Goal: Task Accomplishment & Management: Use online tool/utility

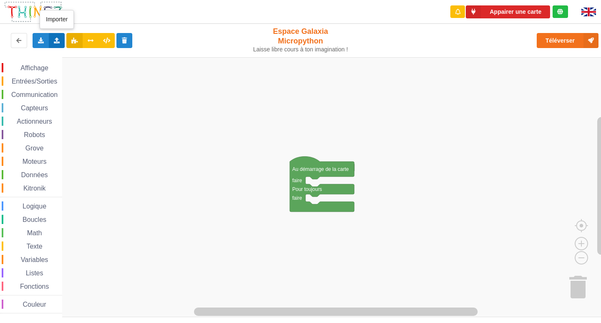
click at [57, 40] on icon at bounding box center [56, 40] width 7 height 5
click at [81, 53] on span "Importer un assemblage de blocs" at bounding box center [115, 56] width 86 height 7
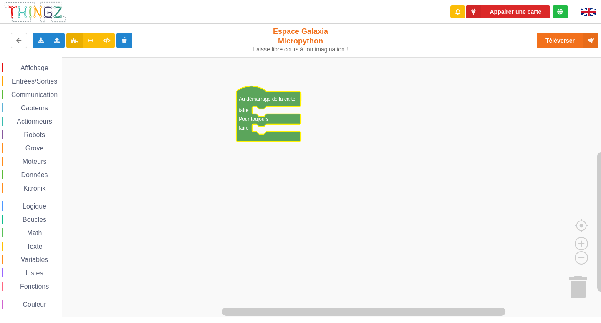
click at [43, 66] on span "Affichage" at bounding box center [34, 67] width 30 height 7
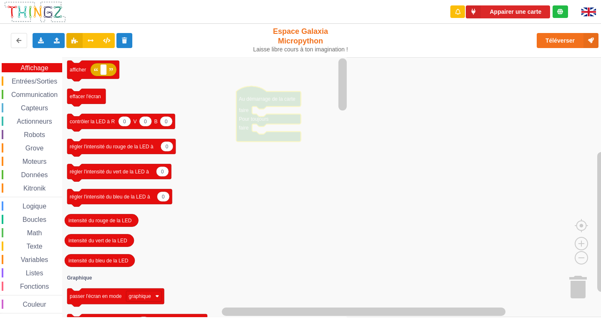
click at [43, 66] on span "Affichage" at bounding box center [34, 67] width 30 height 7
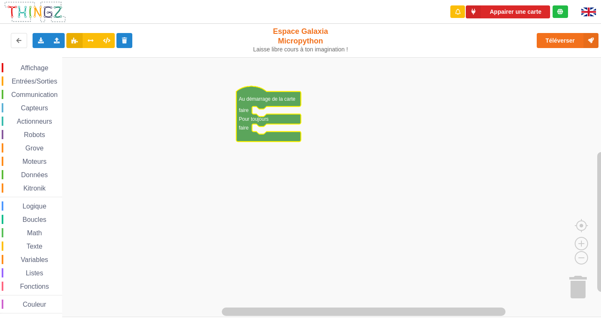
click at [174, 153] on rect "Espace de travail de Blocky" at bounding box center [303, 187] width 607 height 260
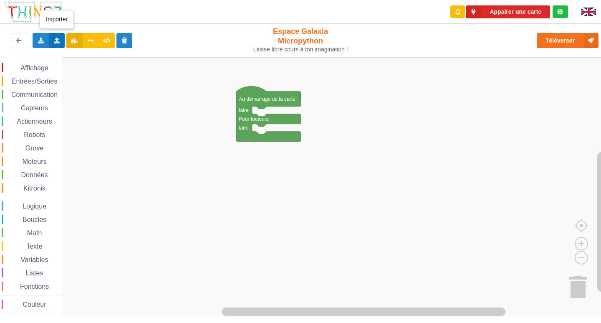
click at [56, 42] on icon at bounding box center [56, 40] width 7 height 5
click at [92, 56] on span "Importer un assemblage de blocs" at bounding box center [115, 56] width 86 height 7
click at [58, 43] on icon at bounding box center [56, 40] width 7 height 5
click at [107, 54] on span "Importer un assemblage de blocs" at bounding box center [115, 56] width 86 height 7
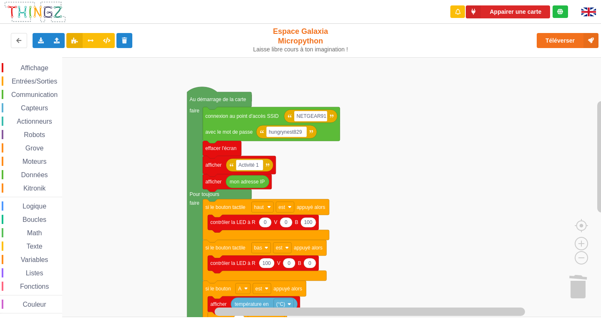
click at [399, 97] on div "Affichage Entrées/Sorties Communication Capteurs Actionneurs Robots Grove Moteu…" at bounding box center [303, 187] width 607 height 260
click at [545, 39] on button "Téléverser" at bounding box center [568, 40] width 62 height 15
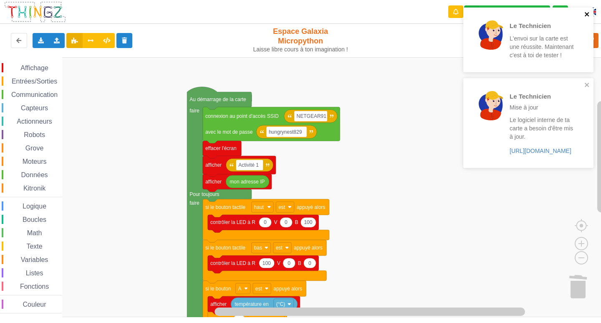
click at [587, 15] on icon "close" at bounding box center [587, 14] width 4 height 4
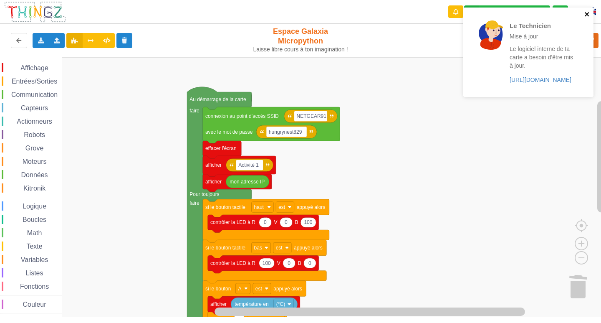
click at [587, 15] on icon "close" at bounding box center [587, 14] width 4 height 4
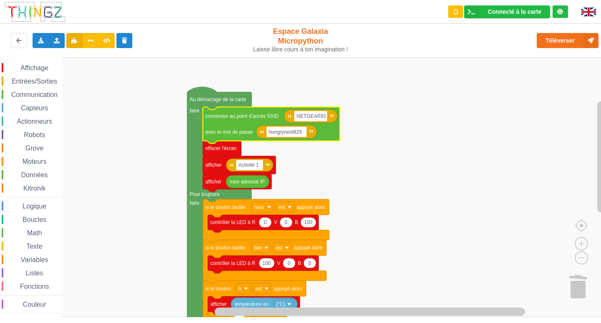
click at [302, 137] on icon "Espace de travail de Blocky" at bounding box center [286, 131] width 61 height 13
click at [302, 134] on text "hungrynest829" at bounding box center [285, 132] width 33 height 6
type input "joyoustuba995"
click at [387, 119] on rect "Espace de travail de Blocky" at bounding box center [303, 187] width 607 height 260
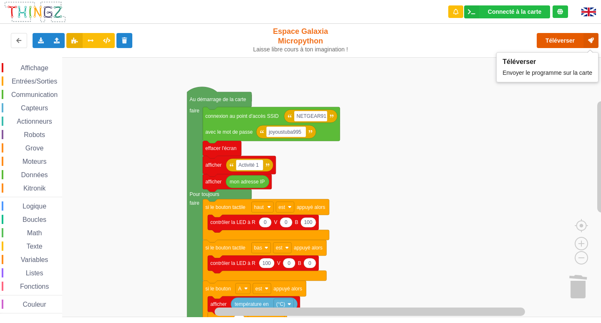
click at [573, 37] on button "Téléverser" at bounding box center [568, 40] width 62 height 15
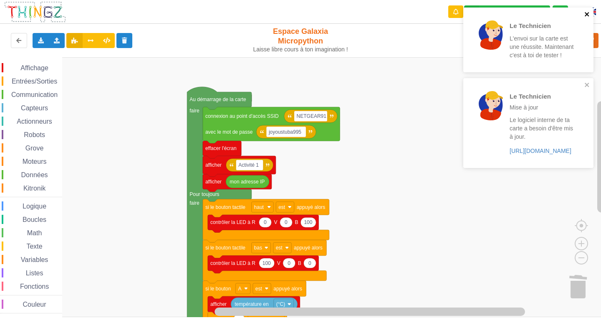
click at [586, 14] on icon "close" at bounding box center [587, 14] width 4 height 4
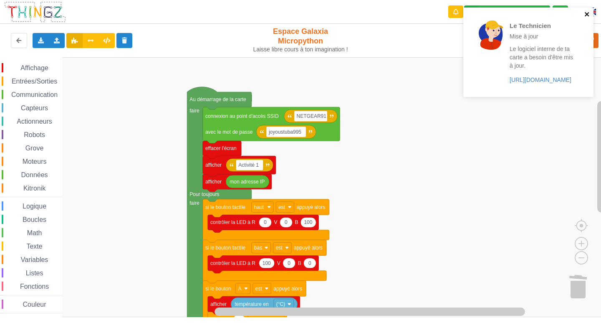
click at [588, 14] on icon "close" at bounding box center [588, 14] width 6 height 7
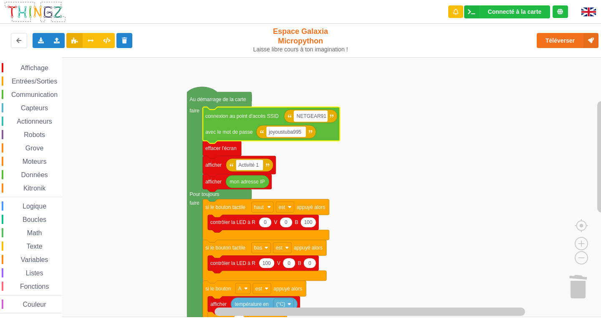
click at [324, 117] on rect "Espace de travail de Blocky" at bounding box center [310, 116] width 33 height 11
click at [322, 114] on input "NETGEAR91" at bounding box center [310, 116] width 33 height 11
click at [324, 117] on input "NETGEAR91" at bounding box center [310, 116] width 33 height 11
type input "NETGEAR38"
click at [405, 129] on rect "Espace de travail de Blocky" at bounding box center [303, 187] width 607 height 260
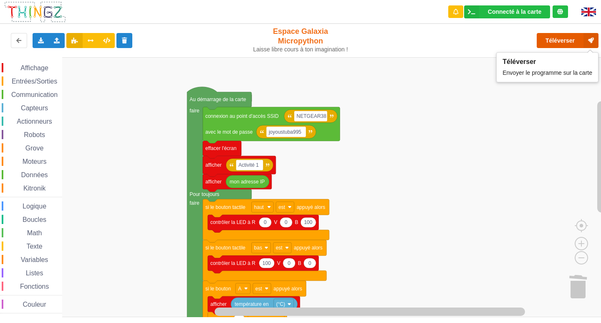
click at [570, 37] on button "Téléverser" at bounding box center [568, 40] width 62 height 15
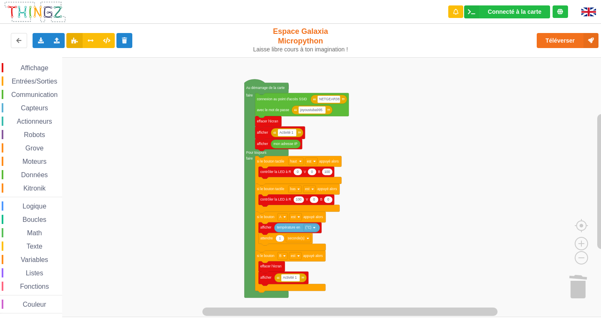
click at [382, 124] on div "Affichage Entrées/Sorties Communication Capteurs Actionneurs Robots Grove Moteu…" at bounding box center [303, 187] width 607 height 260
click at [382, 125] on rect "Espace de travail de Blocky" at bounding box center [303, 187] width 607 height 260
click at [557, 41] on button "Téléverser" at bounding box center [568, 40] width 62 height 15
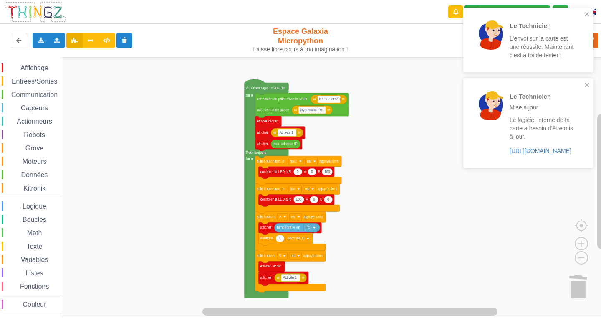
drag, startPoint x: 15, startPoint y: 291, endPoint x: 0, endPoint y: 339, distance: 50.3
click at [0, 322] on html "Le Technicien L'envoi sur la carte est une réussite. Maintenant c'est à toi de …" at bounding box center [300, 161] width 601 height 323
click at [22, 219] on span "Boucles" at bounding box center [34, 219] width 26 height 7
